Goal: Transaction & Acquisition: Purchase product/service

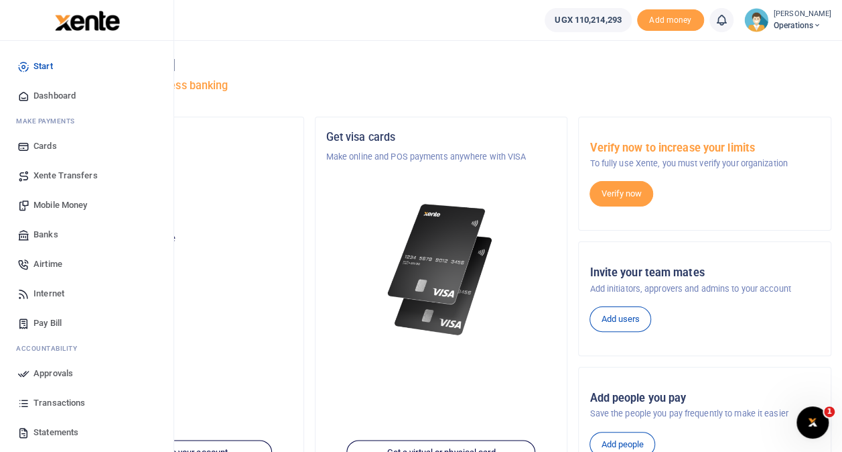
click at [60, 398] on span "Transactions" at bounding box center [60, 402] width 52 height 13
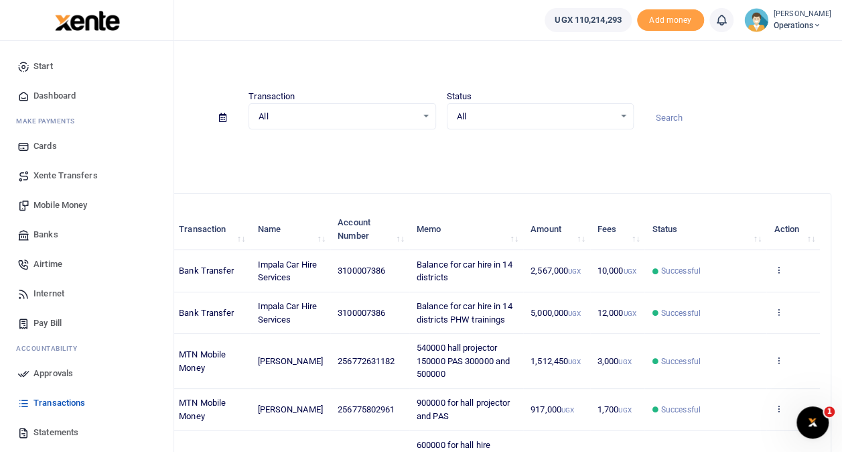
click at [62, 198] on span "Mobile Money" at bounding box center [61, 204] width 54 height 13
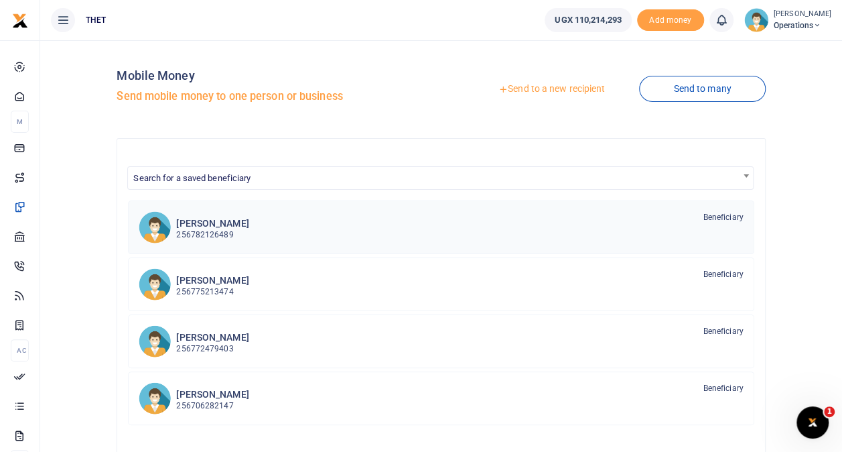
click at [226, 225] on h6 "Vincent Kalungi kawooya" at bounding box center [212, 223] width 72 height 11
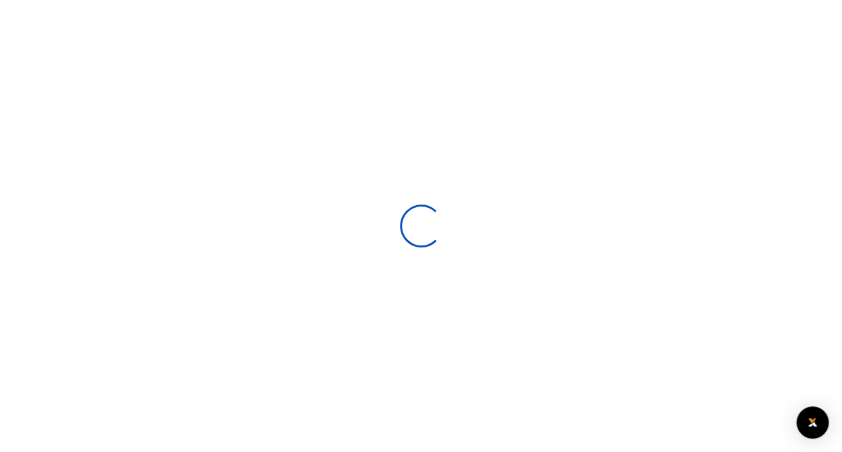
select select
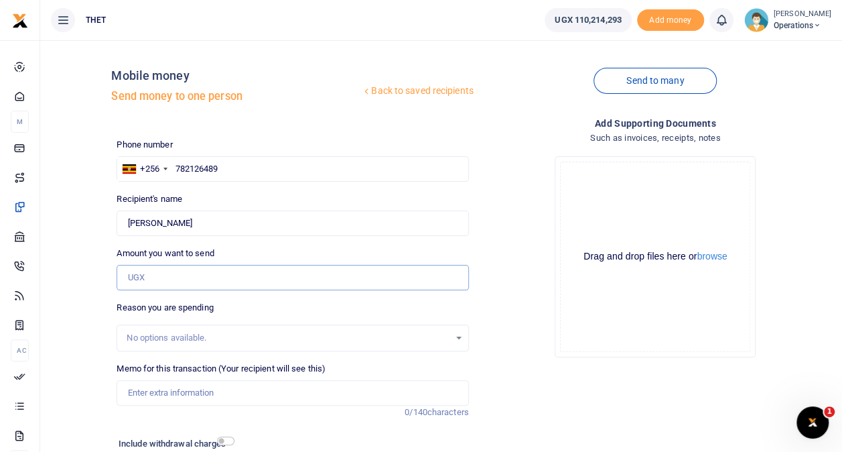
click at [209, 269] on input "Amount you want to send" at bounding box center [293, 277] width 352 height 25
type input "60,000"
click at [566, 269] on div "Drag and drop files here or browse Powered by Uppy" at bounding box center [655, 257] width 190 height 190
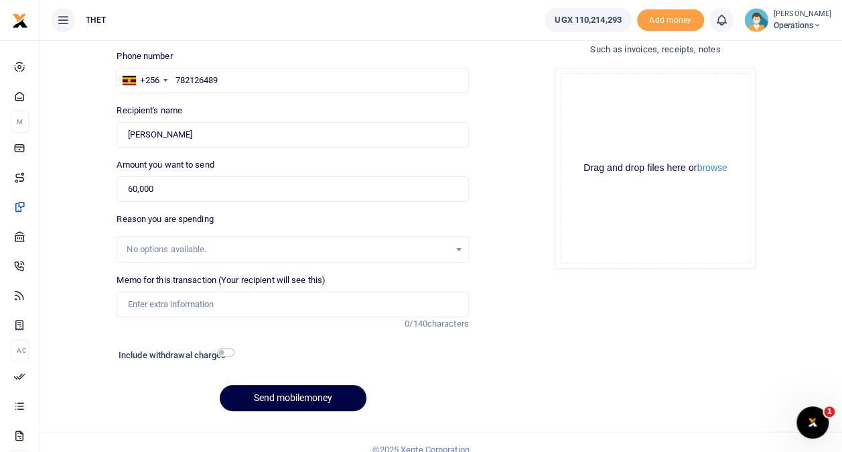
scroll to position [103, 0]
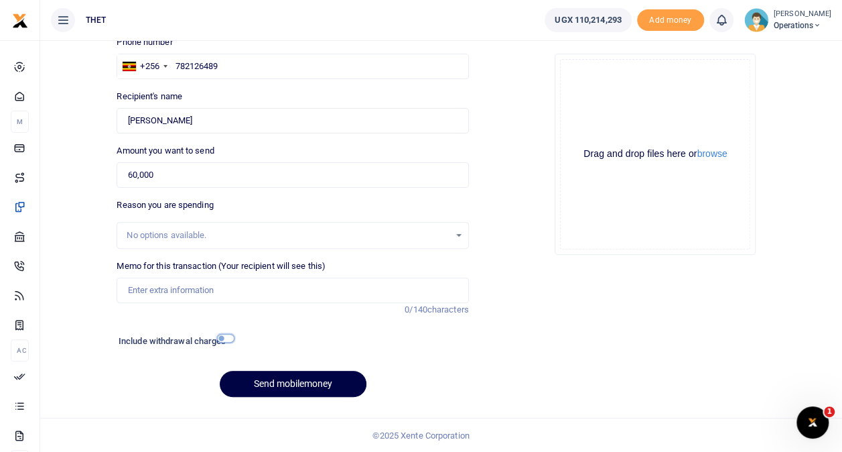
click at [222, 334] on input "checkbox" at bounding box center [225, 338] width 17 height 9
checkbox input "true"
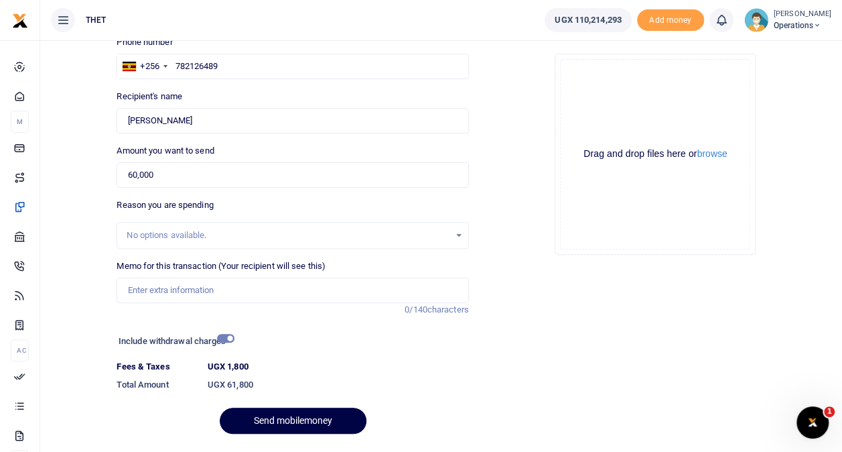
click at [774, 17] on small "[PERSON_NAME]" at bounding box center [803, 14] width 58 height 11
click at [771, 92] on link "Logout" at bounding box center [805, 97] width 106 height 19
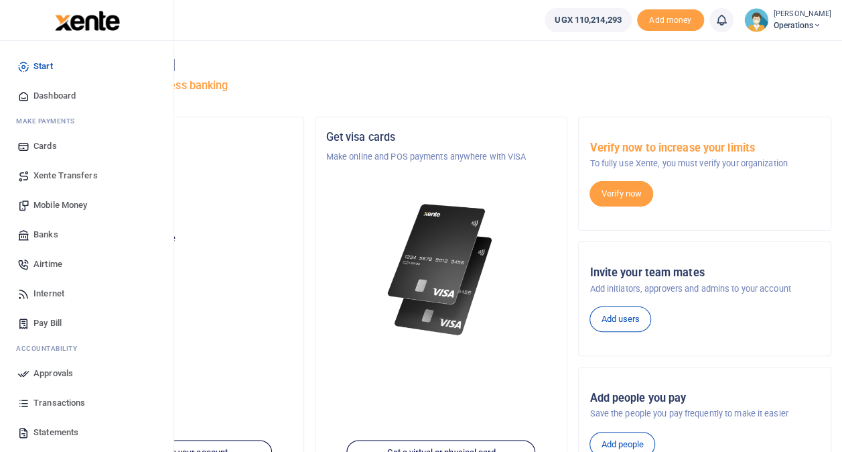
click at [66, 204] on span "Mobile Money" at bounding box center [61, 204] width 54 height 13
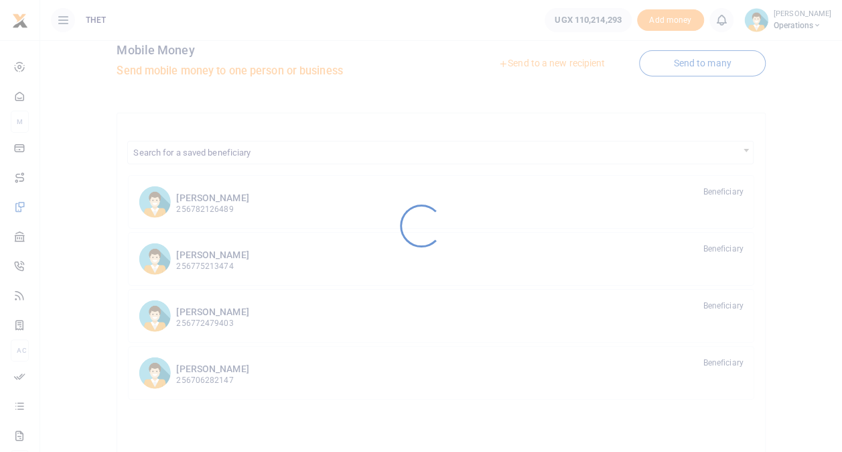
scroll to position [27, 0]
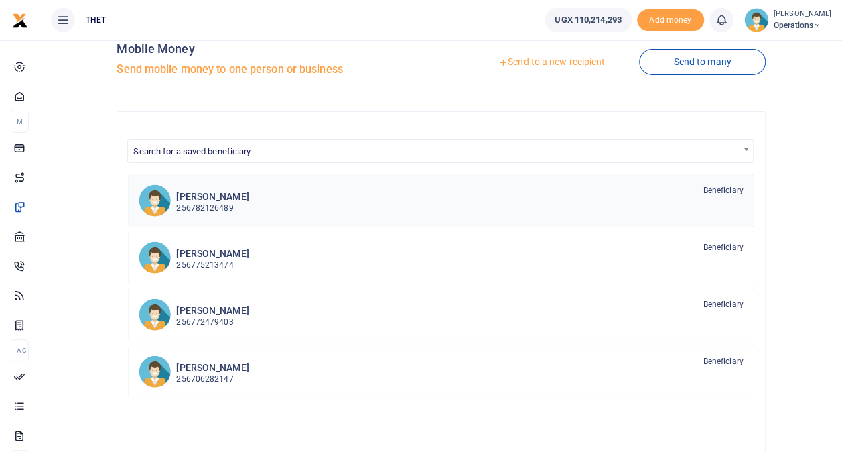
click at [206, 200] on h6 "[PERSON_NAME]" at bounding box center [212, 196] width 72 height 11
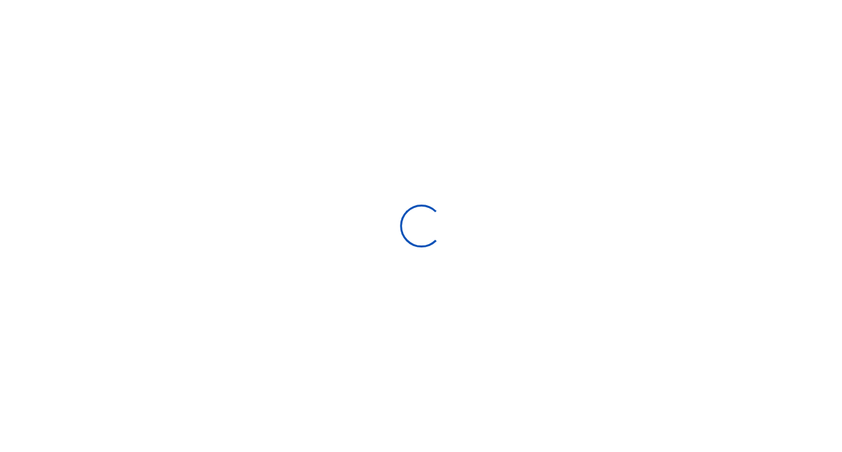
select select
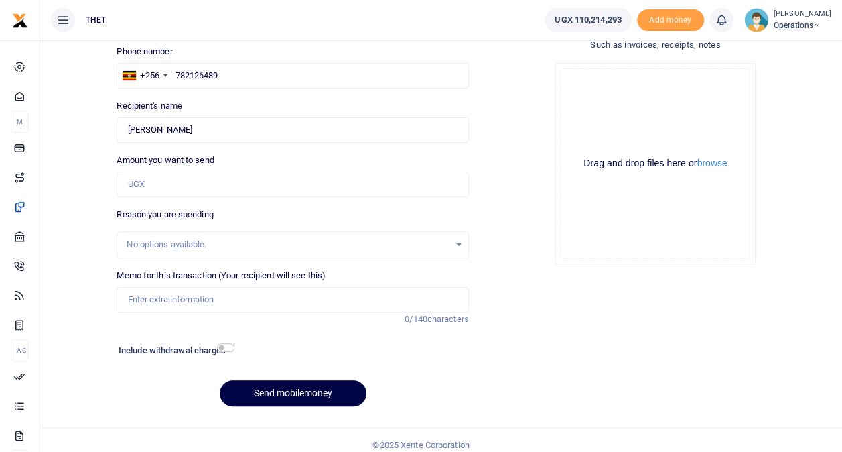
scroll to position [103, 0]
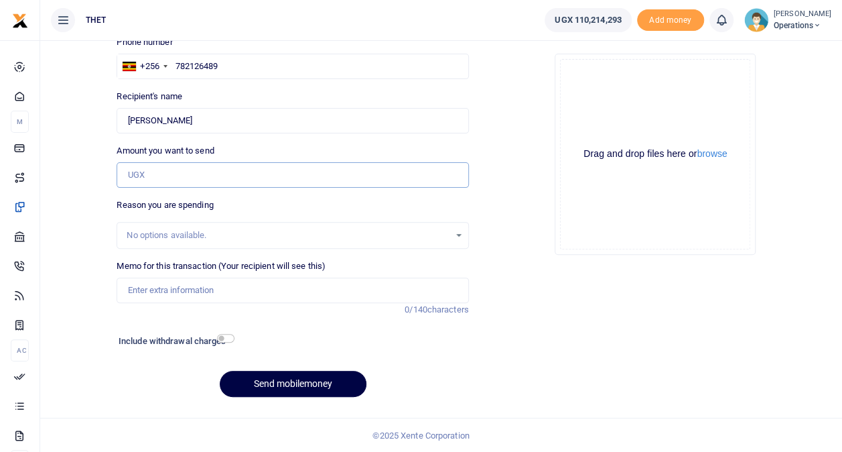
click at [194, 178] on input "Amount you want to send" at bounding box center [293, 174] width 352 height 25
type input "240,000"
click at [225, 338] on input "checkbox" at bounding box center [225, 338] width 17 height 9
checkbox input "true"
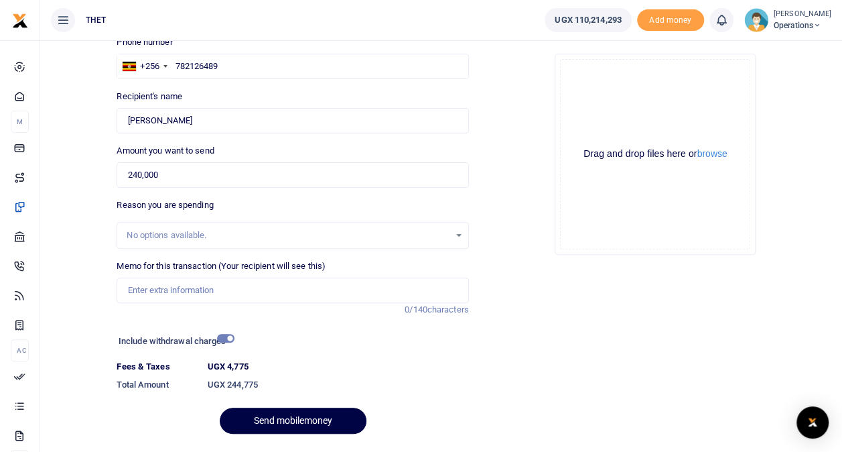
click at [786, 18] on small "[PERSON_NAME]" at bounding box center [803, 14] width 58 height 11
click at [768, 91] on link "Logout" at bounding box center [805, 97] width 106 height 19
